Goal: Information Seeking & Learning: Find specific fact

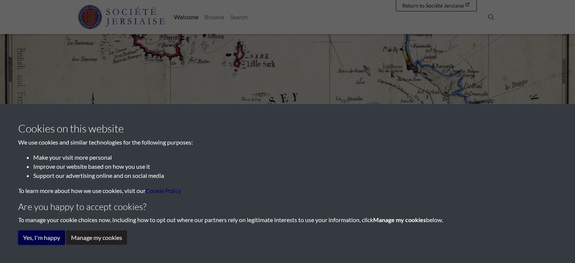
click at [51, 237] on button "Yes, I'm happy" at bounding box center [41, 237] width 47 height 14
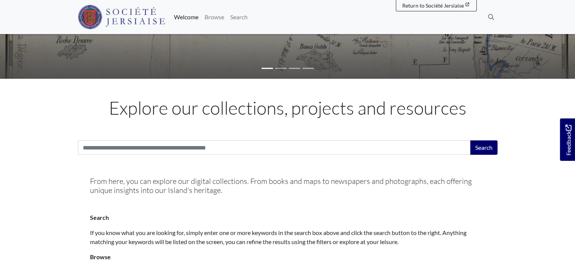
scroll to position [170, 0]
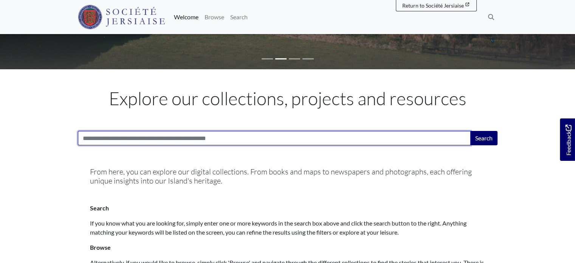
click at [91, 135] on input "Search:" at bounding box center [274, 138] width 393 height 14
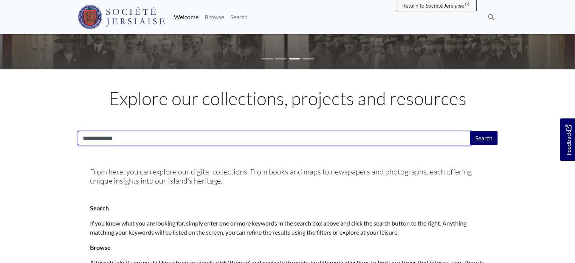
type input "**********"
click at [470, 131] on button "Search" at bounding box center [483, 138] width 27 height 14
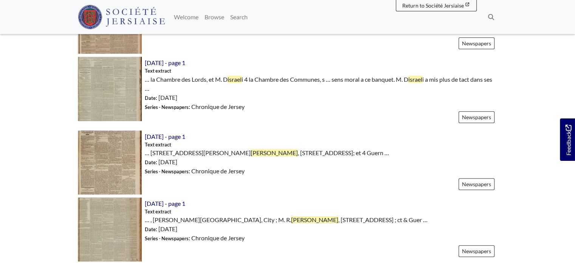
scroll to position [301, 0]
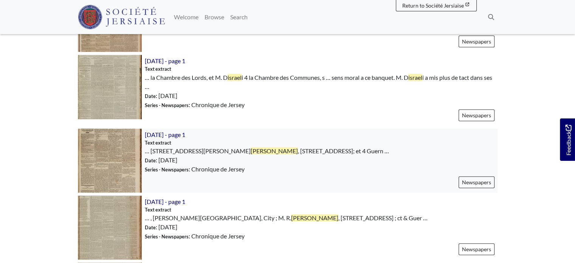
click at [117, 151] on img at bounding box center [110, 161] width 64 height 64
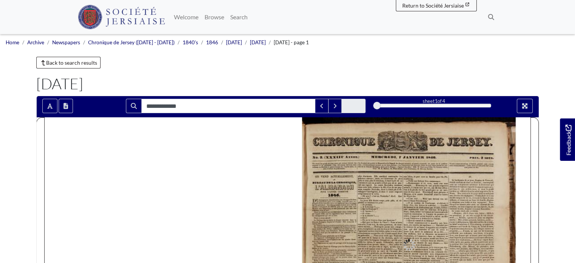
type input "**********"
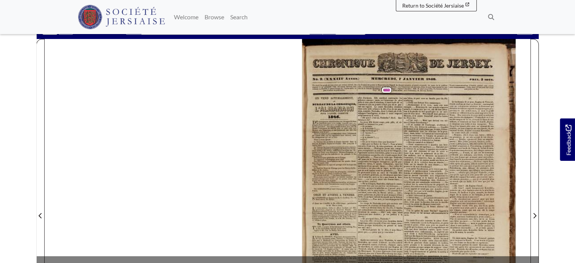
scroll to position [80, 0]
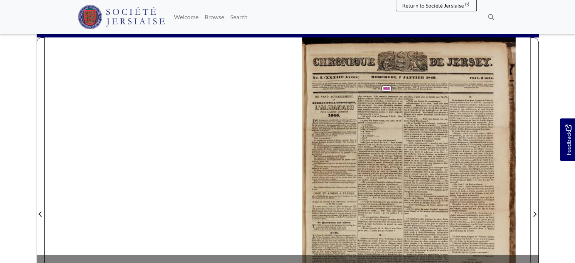
click at [419, 92] on div "No. 2. (XXXIIE Awnee,) iefs de tous ceux qui croient devoir les i naeA Ainplans…" at bounding box center [416, 208] width 228 height 343
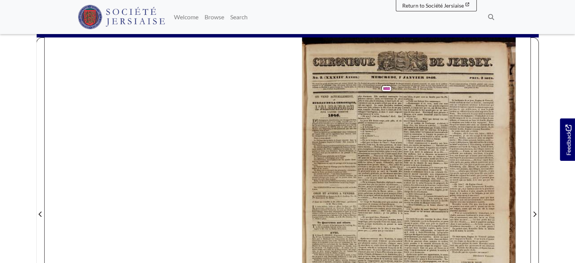
click at [454, 88] on div "No. 2. (XXXIIE Awnee,) iefs de tous ceux qui croient devoir les i naeA Ainplans…" at bounding box center [416, 208] width 228 height 343
drag, startPoint x: 268, startPoint y: 201, endPoint x: 256, endPoint y: 175, distance: 28.1
click at [256, 175] on div "No. 2. (XXXIIE Awnee,) iefs de tous ceux qui croient devoir les i naeA Ainplans…" at bounding box center [287, 208] width 485 height 343
click at [437, 145] on span "Entrainé" at bounding box center [441, 144] width 8 height 3
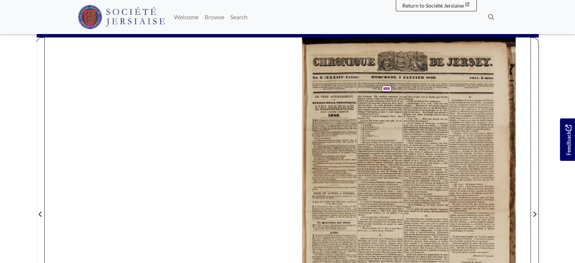
click at [440, 128] on span "la" at bounding box center [441, 129] width 2 height 3
drag, startPoint x: 464, startPoint y: 91, endPoint x: 338, endPoint y: 130, distance: 132.7
click at [338, 130] on div "relations avec la mer. ‘Tous les Articles qui se trouvaient dans VAlmanach" at bounding box center [334, 130] width 45 height 3
click at [264, 157] on div "No. 2. (XXXIIE Awnee,) iefs de tous ceux qui croient devoir les i naeA Ainplans…" at bounding box center [287, 208] width 485 height 343
click at [339, 140] on span "Juillet" at bounding box center [339, 141] width 6 height 3
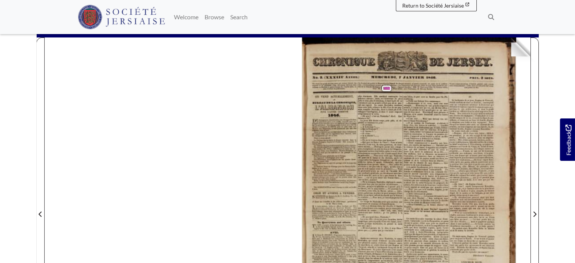
click at [488, 52] on div "No. 2. (XXXIIE Awnee,) iefs de tous ceux qui croient devoir les i naeA Ainplans…" at bounding box center [416, 208] width 228 height 343
drag, startPoint x: 437, startPoint y: 53, endPoint x: 388, endPoint y: 126, distance: 88.5
click at [388, 126] on div "son [PERSON_NAME], et part avec sa famille pour St.-Pé- IV. [GEOGRAPHIC_DATA]. …" at bounding box center [426, 190] width 137 height 191
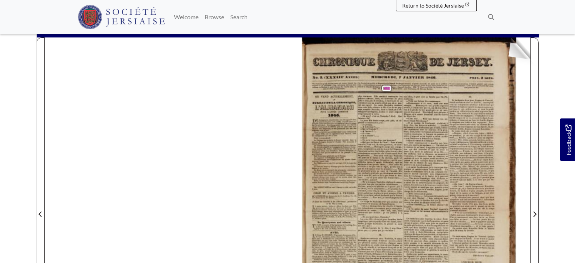
drag, startPoint x: 520, startPoint y: 44, endPoint x: 506, endPoint y: 57, distance: 19.3
click at [506, 57] on div "No. 2. (XXXIIE Awnee,) iefs de tous ceux qui croient devoir les i naeA Ainplans…" at bounding box center [409, 208] width 243 height 343
click at [461, 63] on div "No. 2. (XXXIIE Awnee,) iefs de tous ceux qui croient devoir les i naeA Ainplans…" at bounding box center [416, 208] width 228 height 343
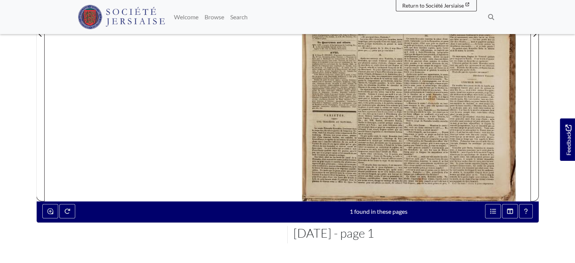
scroll to position [261, 0]
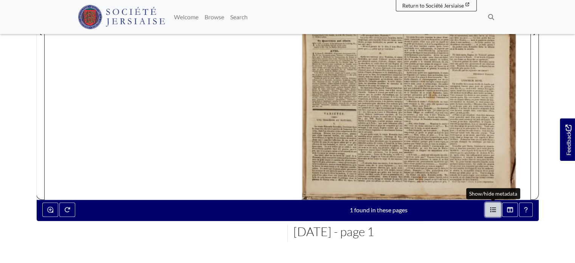
click at [492, 209] on icon "Open metadata window" at bounding box center [493, 209] width 6 height 5
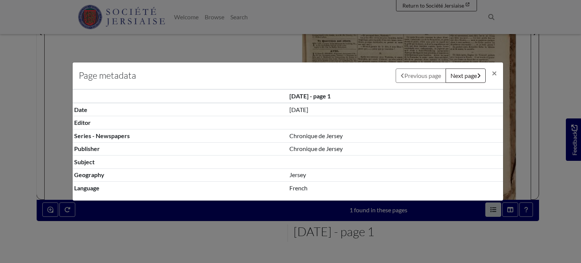
click at [560, 181] on div "Page metadata Previous page Next page × [DATE] - page 1 Date [DATE] Editor Subj…" at bounding box center [290, 131] width 581 height 263
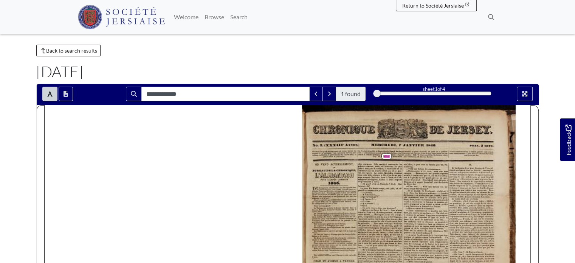
scroll to position [11, 0]
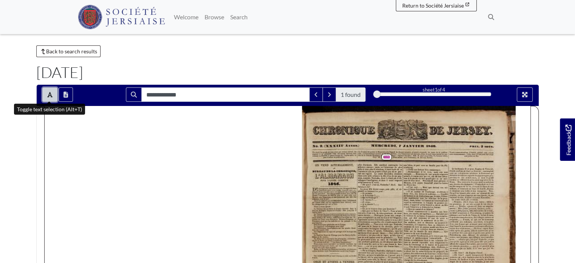
click at [50, 95] on icon "Toggle text selection (Alt+T)" at bounding box center [49, 94] width 5 height 5
click at [524, 95] on icon "Full screen mode" at bounding box center [524, 94] width 5 height 5
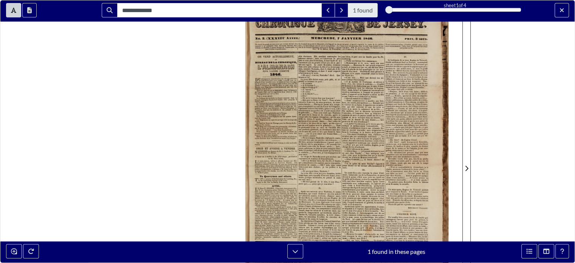
scroll to position [0, 0]
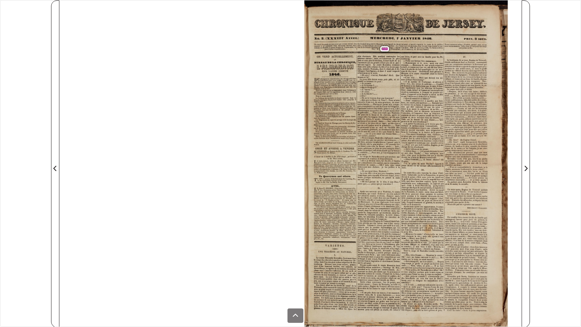
click at [490, 136] on div "No. 2. (XXXIIE Awnee,) iefs de tous ceux qui croient devoir les i naeA Ainplans…" at bounding box center [412, 163] width 217 height 327
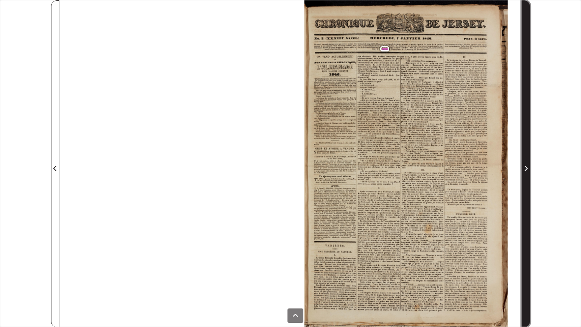
drag, startPoint x: 529, startPoint y: 93, endPoint x: 525, endPoint y: 85, distance: 9.0
click at [525, 85] on span "Next Page" at bounding box center [526, 164] width 8 height 326
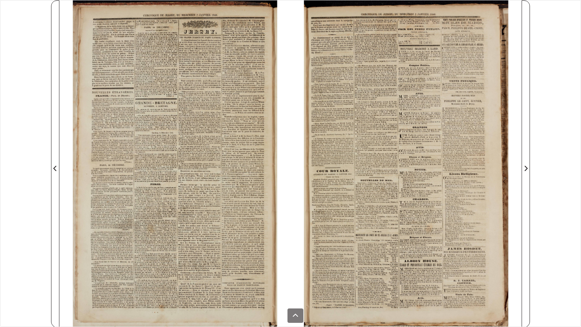
click at [266, 135] on div at bounding box center [174, 163] width 231 height 327
click at [292, 315] on icon at bounding box center [295, 315] width 6 height 6
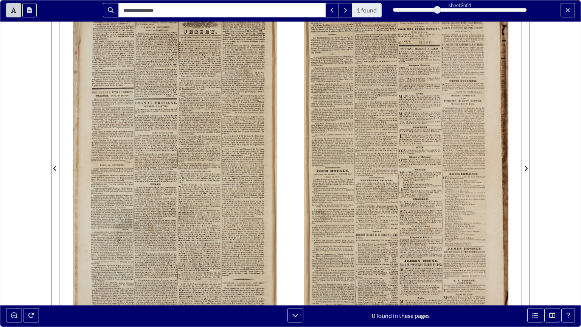
drag, startPoint x: 296, startPoint y: 152, endPoint x: 296, endPoint y: 167, distance: 14.7
click at [296, 167] on div "CHRONIQUE. ae [[GEOGRAPHIC_DATA] — [GEOGRAPHIC_DATA], [GEOGRAPHIC_DATA], ATA to…" at bounding box center [405, 163] width 231 height 327
drag, startPoint x: 436, startPoint y: 10, endPoint x: 445, endPoint y: 10, distance: 9.1
click at [445, 10] on div "2" at bounding box center [460, 10] width 134 height 8
drag, startPoint x: 439, startPoint y: 8, endPoint x: 446, endPoint y: 8, distance: 7.6
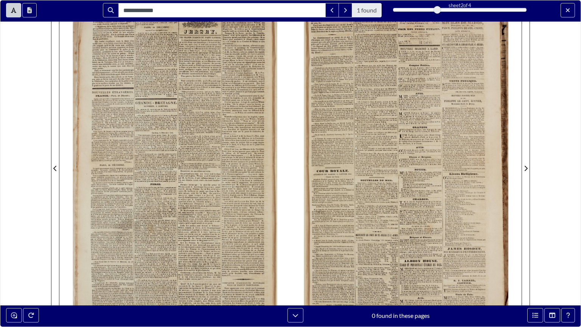
click at [446, 8] on div "2" at bounding box center [460, 10] width 134 height 8
drag, startPoint x: 439, startPoint y: 8, endPoint x: 444, endPoint y: 9, distance: 5.4
click at [444, 9] on div "2" at bounding box center [460, 10] width 134 height 8
click at [413, 59] on span "dans" at bounding box center [415, 59] width 5 height 3
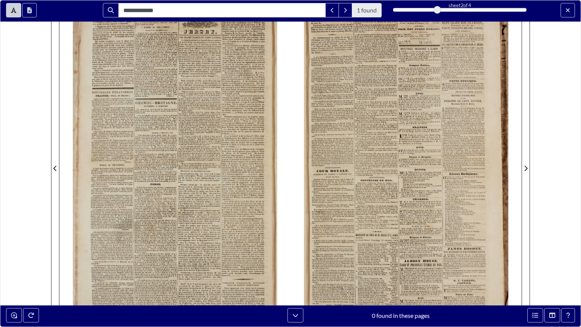
click at [313, 105] on span "commettre" at bounding box center [316, 105] width 11 height 3
click at [295, 104] on div "CHRONIQUE. ae [[GEOGRAPHIC_DATA] — [GEOGRAPHIC_DATA], [GEOGRAPHIC_DATA], ATA to…" at bounding box center [405, 163] width 231 height 327
click at [25, 8] on button "Open transcription window" at bounding box center [29, 10] width 14 height 14
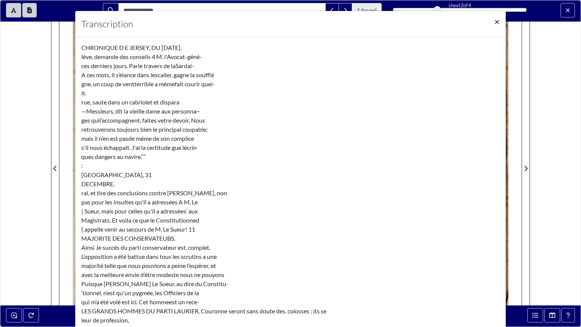
click at [494, 24] on span "×" at bounding box center [496, 21] width 5 height 11
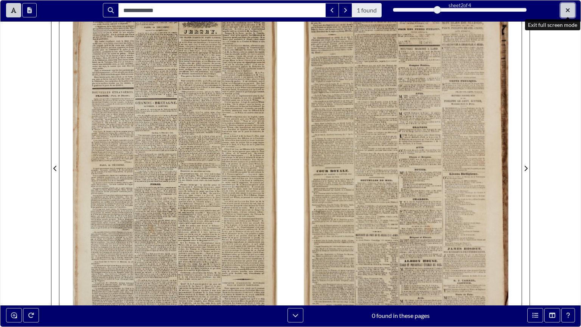
click at [566, 9] on icon "Exit full screen mode" at bounding box center [567, 10] width 5 height 6
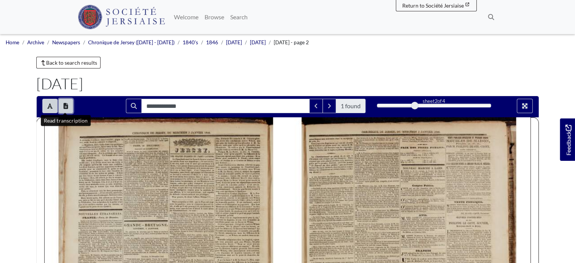
click at [64, 105] on icon "Open transcription window" at bounding box center [66, 106] width 5 height 6
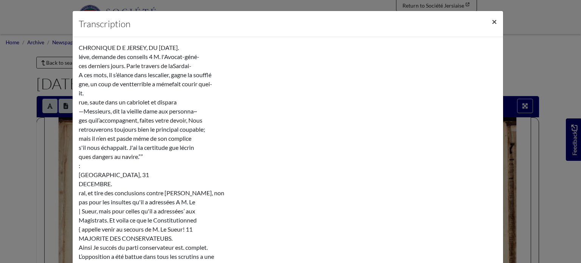
click at [492, 20] on span "×" at bounding box center [494, 21] width 5 height 11
